Goal: Navigation & Orientation: Find specific page/section

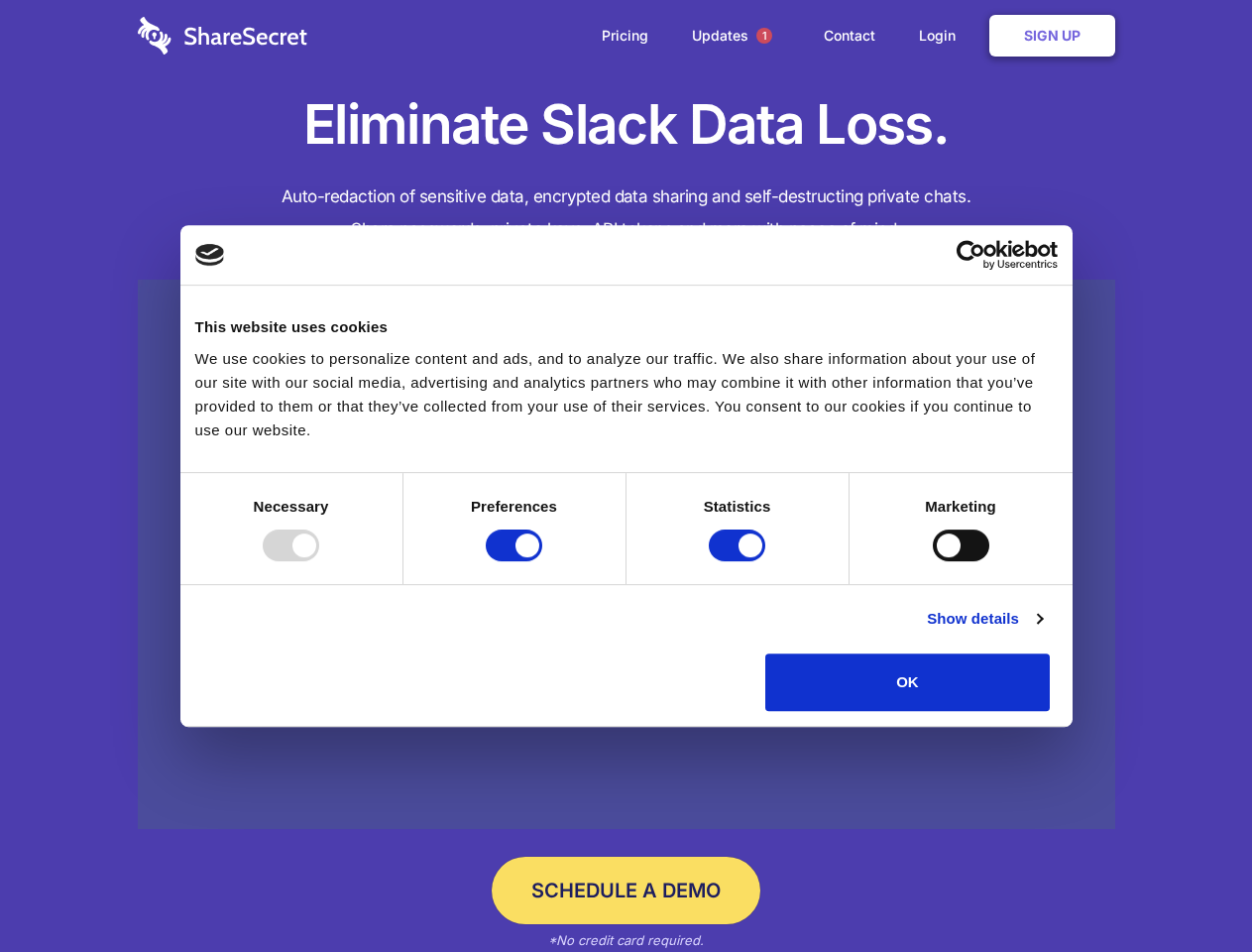
click at [319, 561] on div at bounding box center [291, 545] width 57 height 32
click at [542, 561] on input "Preferences" at bounding box center [514, 545] width 57 height 32
checkbox input "false"
click at [740, 561] on input "Statistics" at bounding box center [737, 545] width 57 height 32
checkbox input "false"
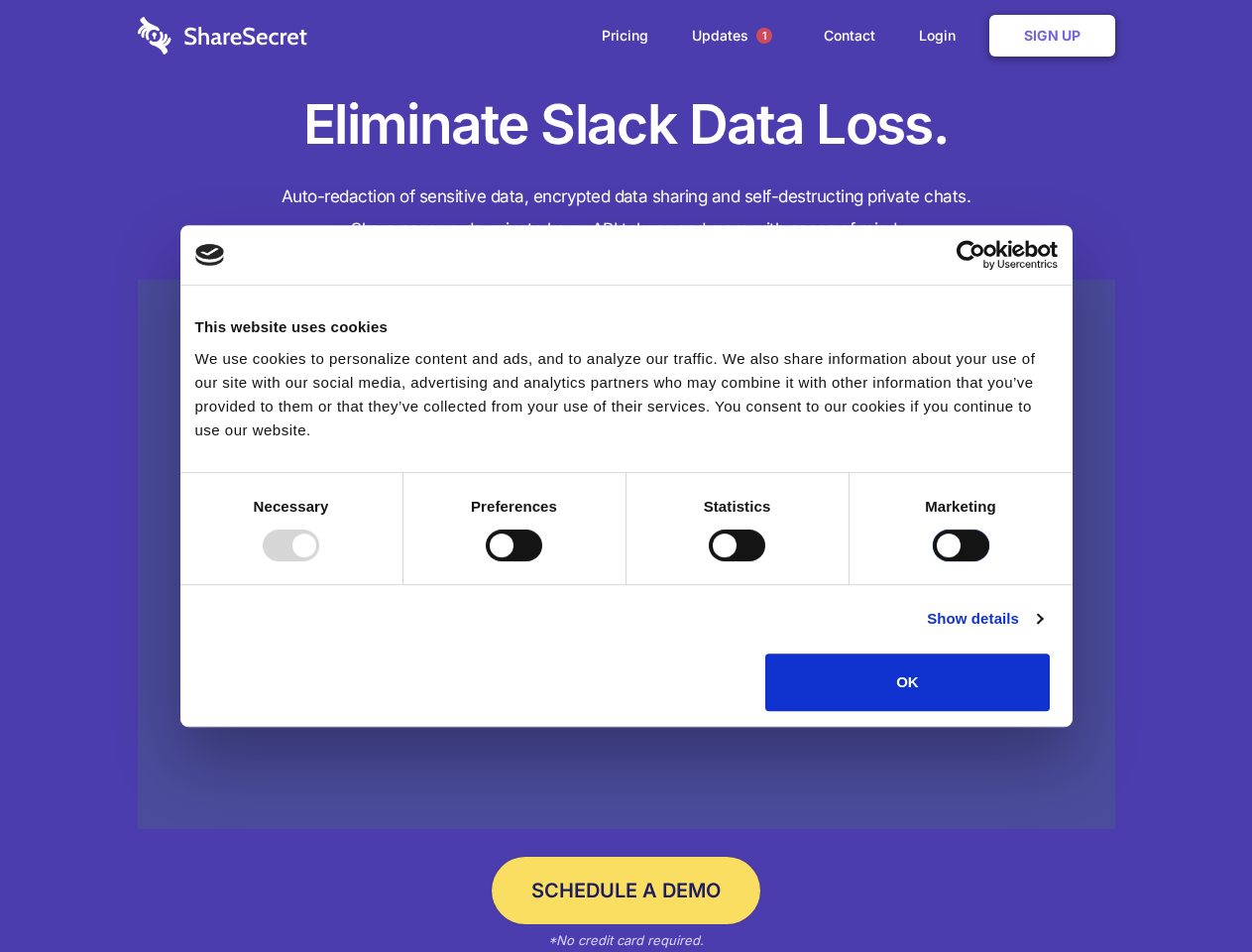
click at [934, 561] on input "Marketing" at bounding box center [961, 545] width 57 height 32
checkbox input "true"
click at [1042, 631] on link "Show details" at bounding box center [984, 619] width 115 height 24
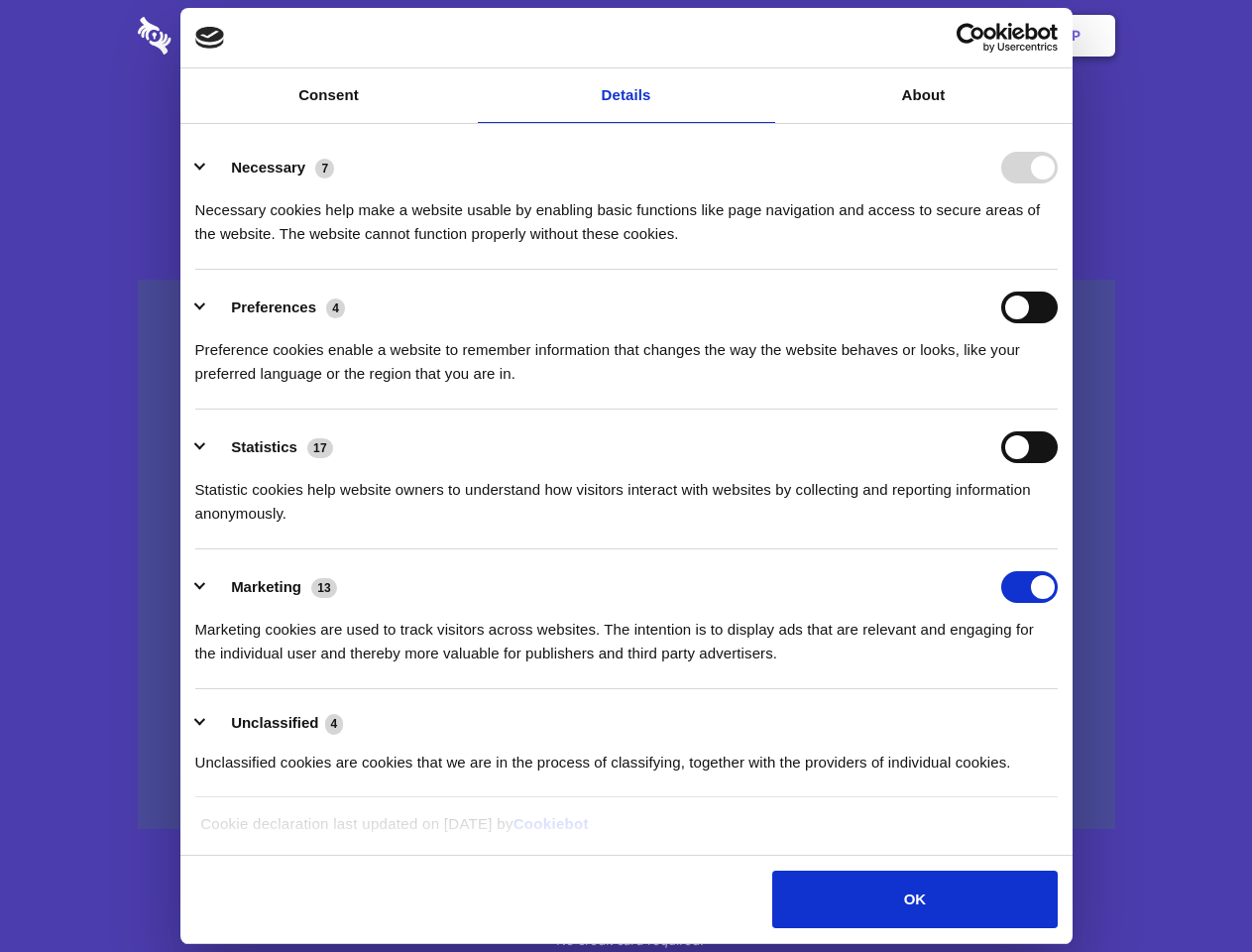
click at [1058, 269] on li "Necessary 7 Necessary cookies help make a website usable by enabling basic func…" at bounding box center [627, 200] width 863 height 140
click at [764, 36] on span "1" at bounding box center [765, 36] width 16 height 16
